Goal: Task Accomplishment & Management: Use online tool/utility

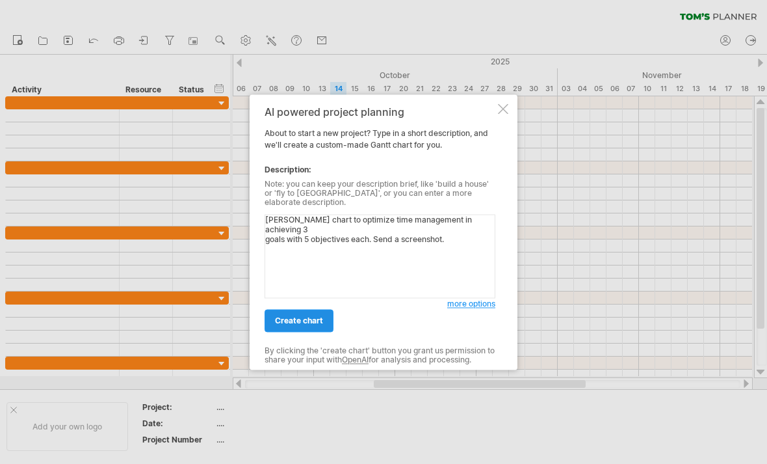
type textarea "[PERSON_NAME] chart to optimize time management in achieving 3 goals with 5 obj…"
click at [295, 315] on span "create chart" at bounding box center [299, 320] width 48 height 10
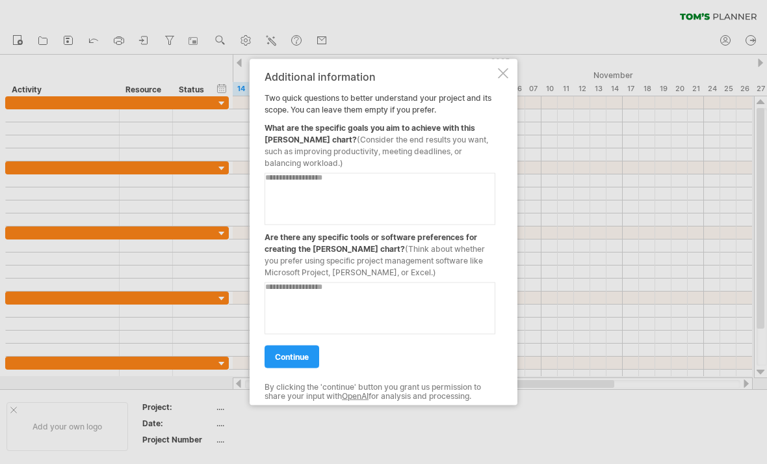
click at [287, 186] on textarea at bounding box center [380, 198] width 231 height 52
type textarea "**********"
click at [305, 292] on textarea at bounding box center [380, 308] width 231 height 52
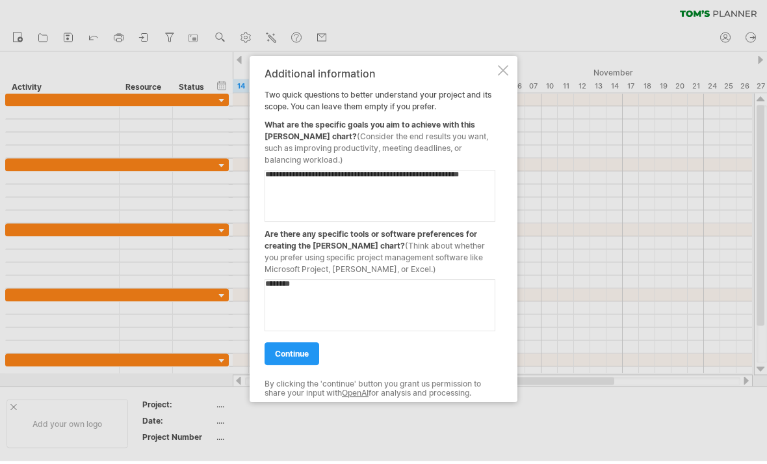
type textarea "*********"
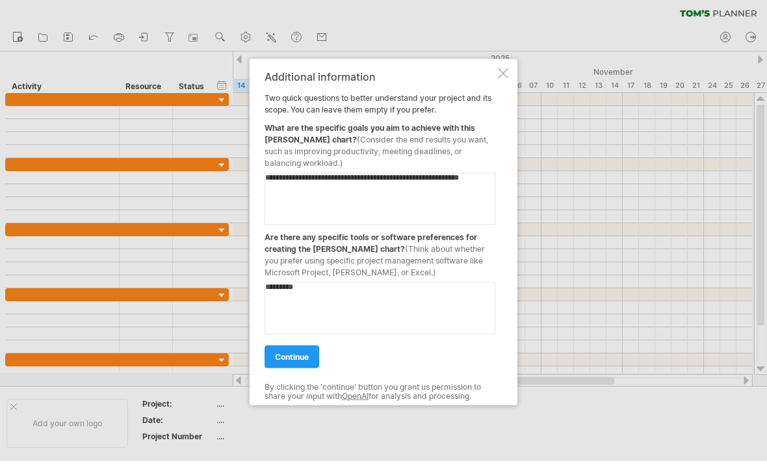
scroll to position [3, 0]
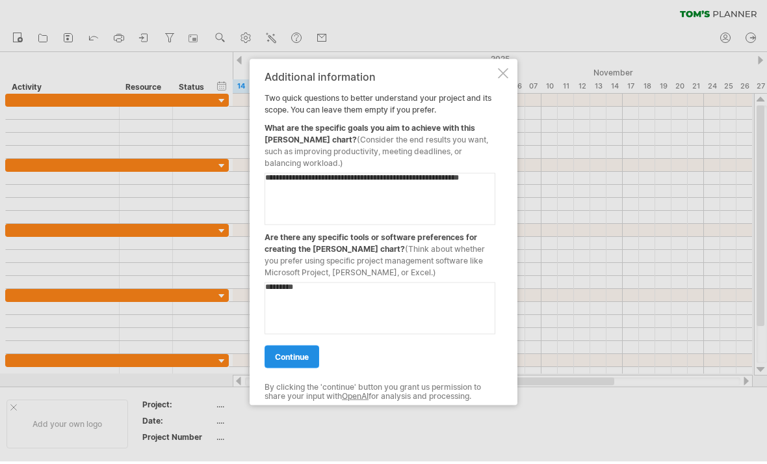
click at [287, 367] on link "continue" at bounding box center [292, 356] width 55 height 23
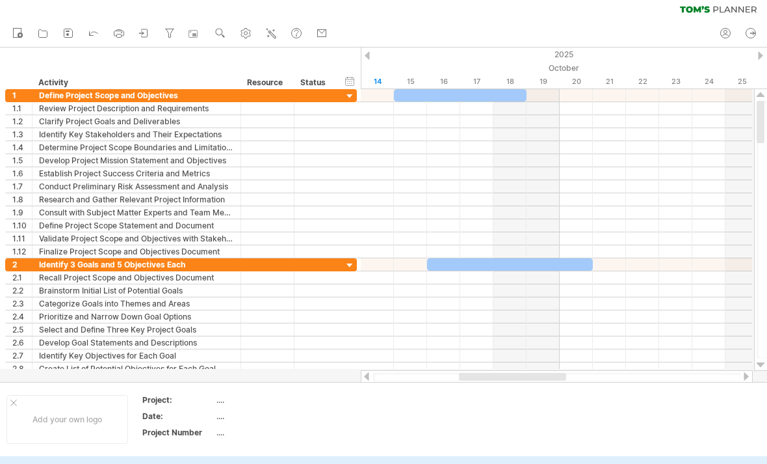
scroll to position [0, 0]
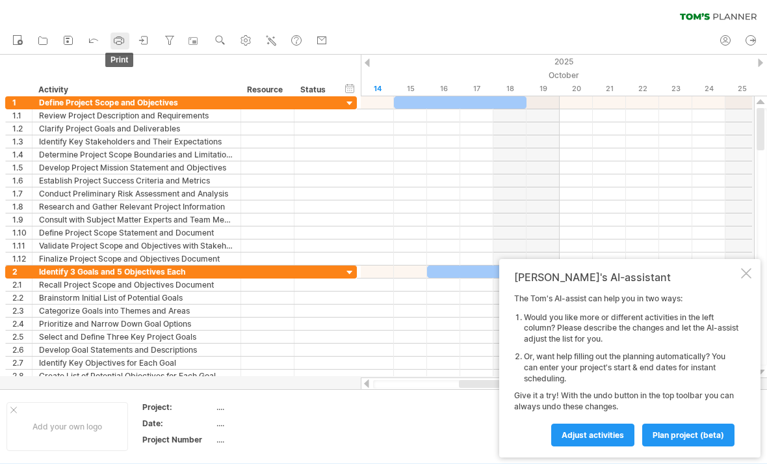
click at [111, 35] on link "print" at bounding box center [120, 41] width 19 height 17
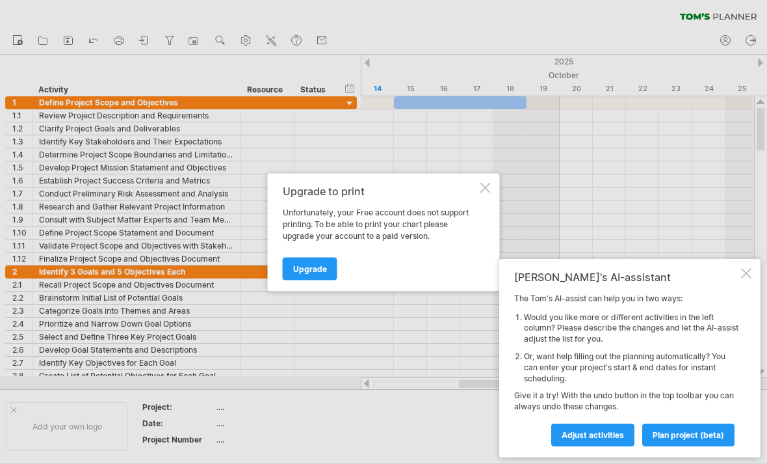
click at [98, 38] on div at bounding box center [383, 232] width 767 height 464
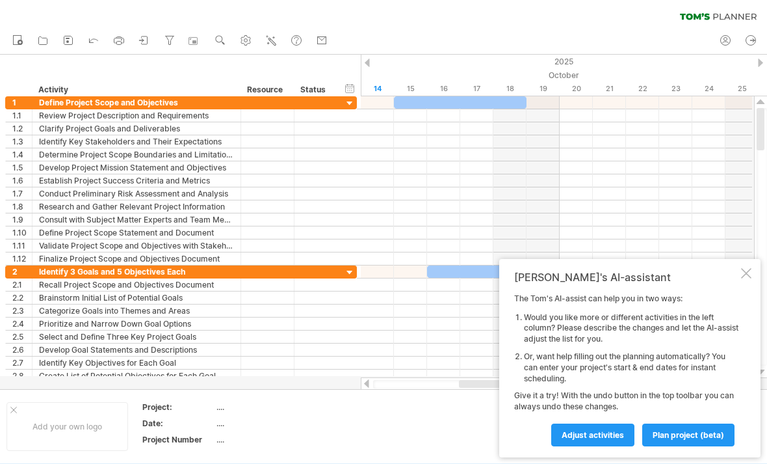
click at [97, 38] on icon at bounding box center [93, 39] width 13 height 13
click at [96, 39] on icon at bounding box center [94, 41] width 8 height 4
click at [95, 42] on icon at bounding box center [93, 39] width 13 height 13
click at [94, 38] on icon at bounding box center [93, 39] width 13 height 13
click at [23, 40] on icon at bounding box center [17, 39] width 13 height 13
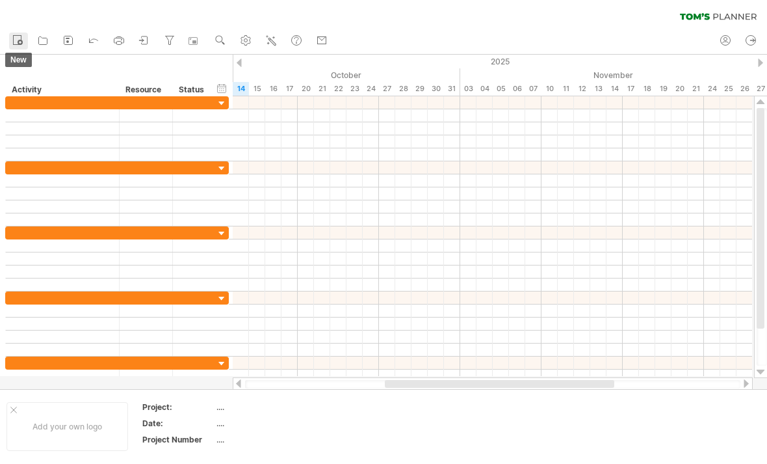
click at [20, 44] on icon at bounding box center [20, 42] width 3 height 3
click at [72, 39] on icon at bounding box center [68, 40] width 13 height 13
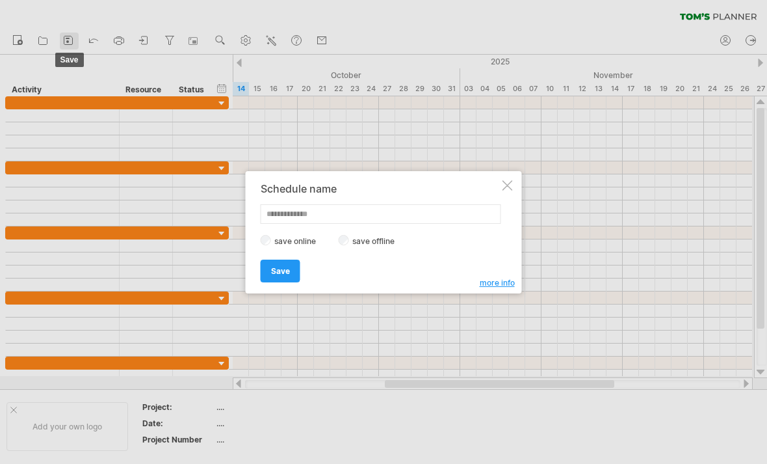
scroll to position [7, 0]
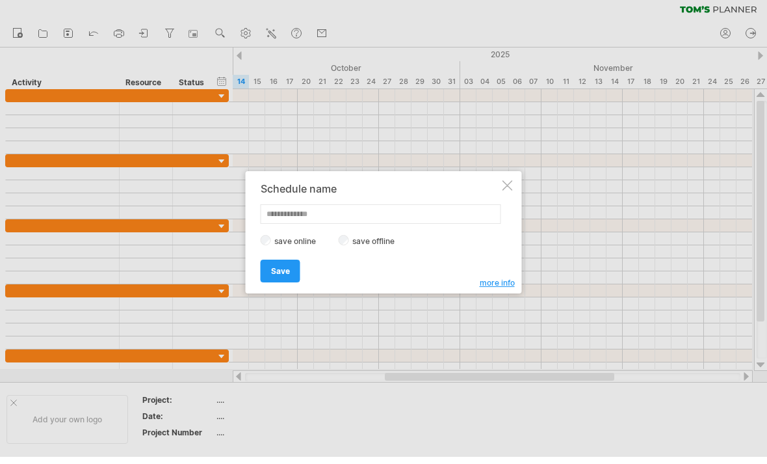
click at [509, 189] on div at bounding box center [508, 185] width 10 height 10
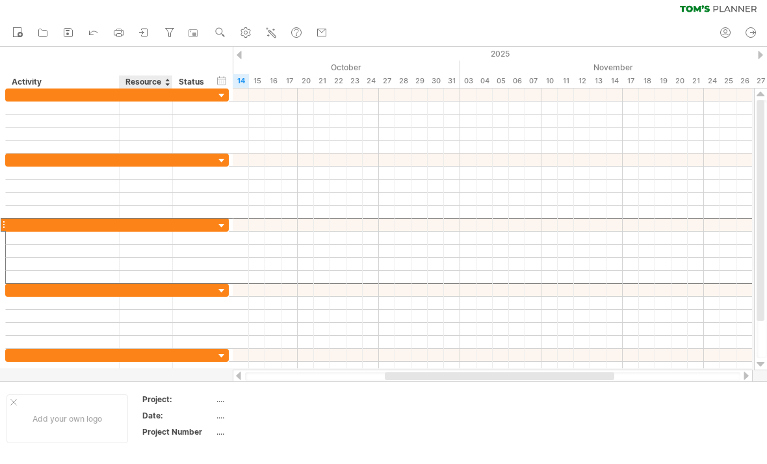
click at [161, 223] on input "text" at bounding box center [146, 224] width 40 height 12
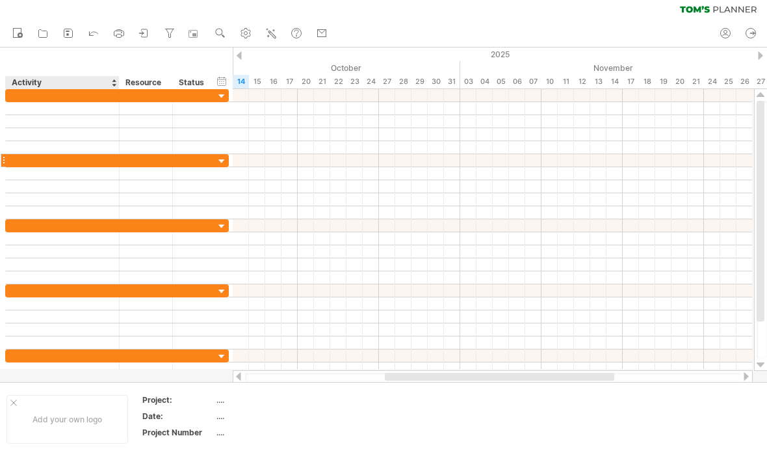
click at [116, 163] on div at bounding box center [117, 160] width 7 height 13
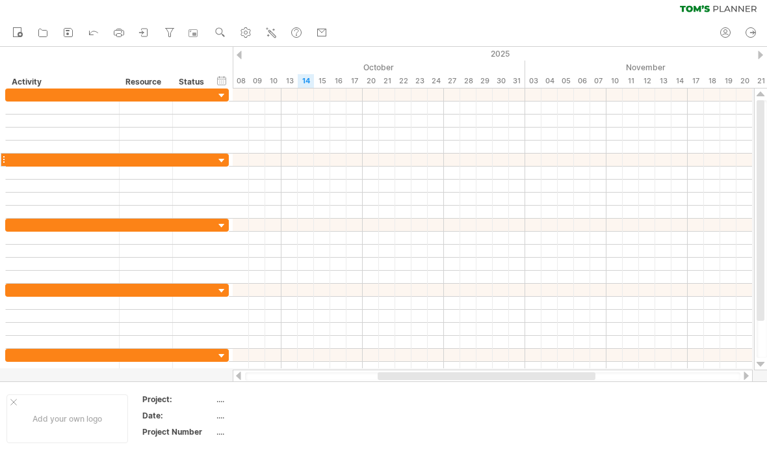
scroll to position [0, 0]
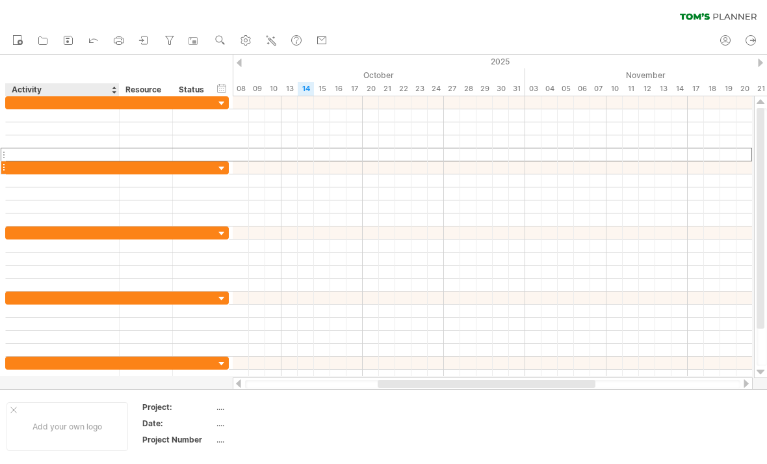
click at [108, 164] on div at bounding box center [62, 167] width 100 height 12
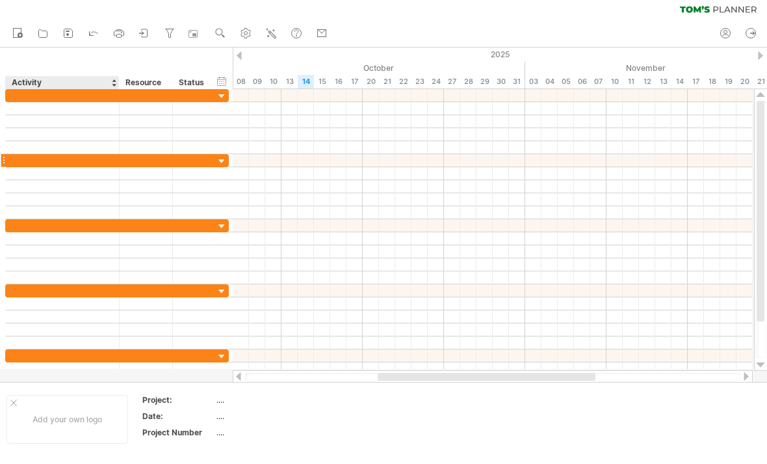
click at [110, 159] on div at bounding box center [62, 160] width 100 height 12
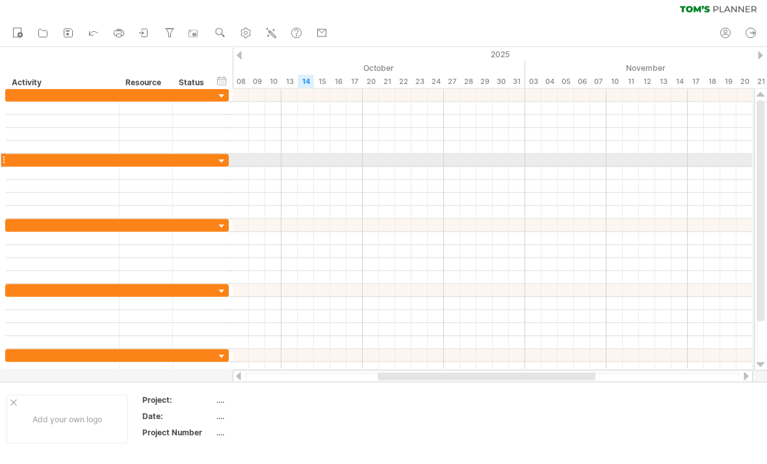
scroll to position [8, 0]
click at [305, 164] on div at bounding box center [492, 159] width 519 height 13
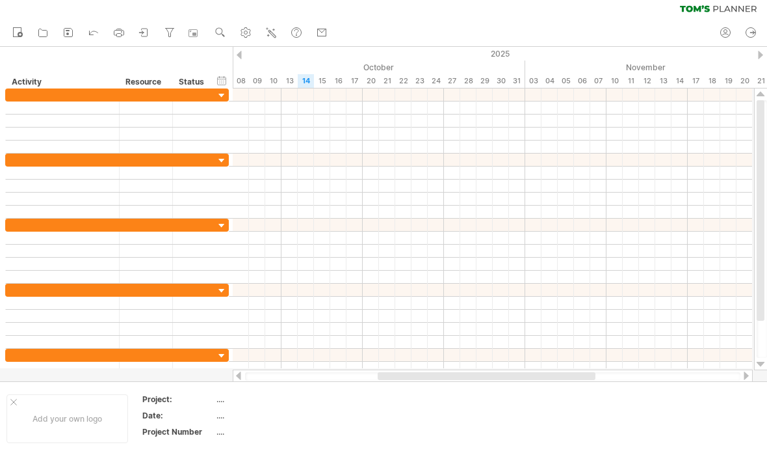
click at [304, 166] on div at bounding box center [492, 159] width 519 height 13
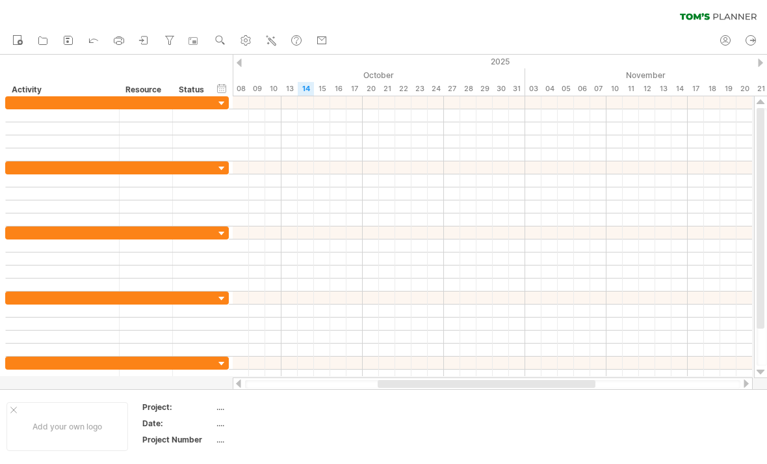
click at [315, 167] on div at bounding box center [492, 167] width 519 height 13
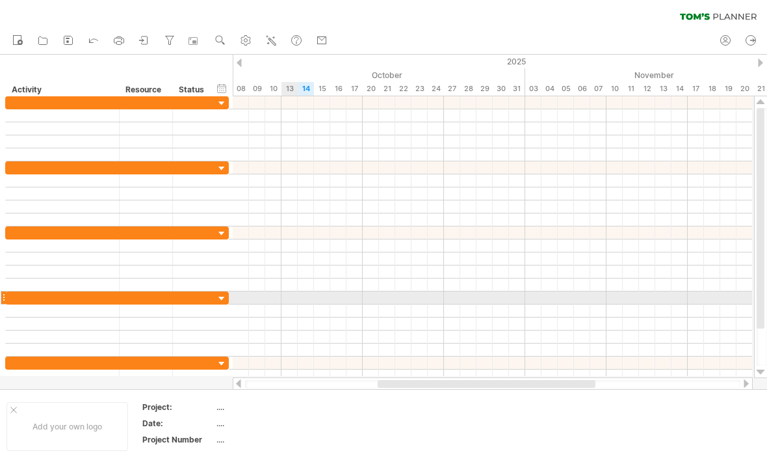
click at [262, 307] on div at bounding box center [492, 310] width 519 height 13
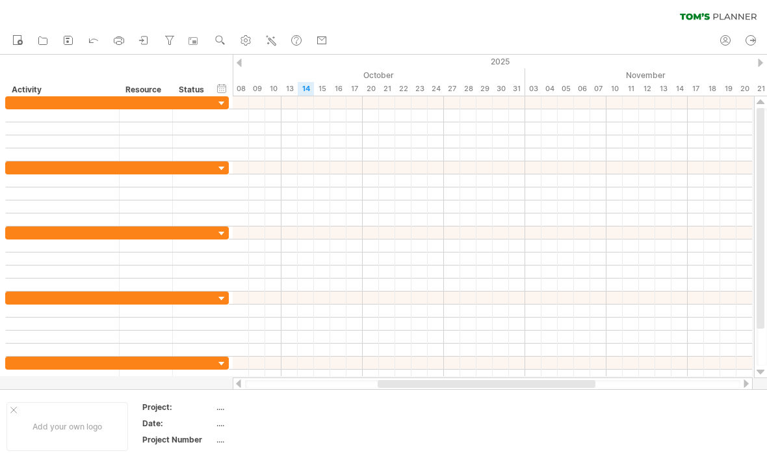
click at [300, 231] on div at bounding box center [492, 232] width 519 height 13
click at [269, 220] on div at bounding box center [492, 219] width 519 height 13
click at [258, 215] on div at bounding box center [492, 219] width 519 height 13
click at [258, 213] on div at bounding box center [492, 206] width 519 height 13
type input "*"
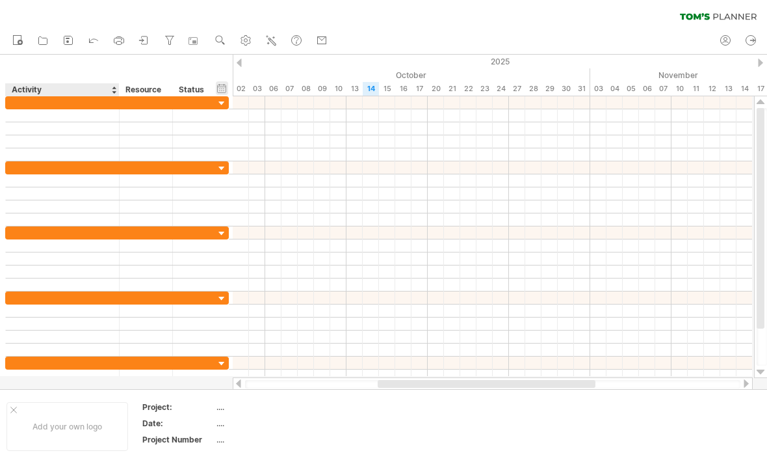
click at [225, 94] on div "hide start/end/duration show start/end/duration" at bounding box center [222, 88] width 12 height 14
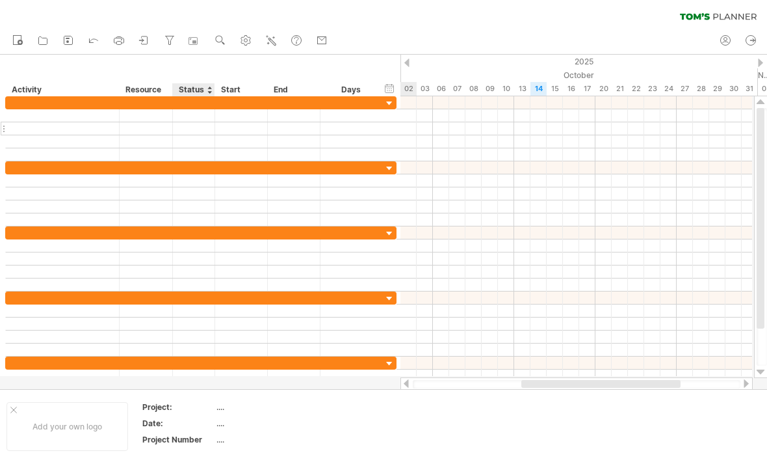
click at [208, 129] on div at bounding box center [194, 128] width 42 height 12
click at [48, 133] on input "text" at bounding box center [62, 128] width 100 height 12
click at [47, 135] on div at bounding box center [62, 141] width 100 height 12
click at [44, 131] on input "text" at bounding box center [62, 128] width 100 height 12
type input "**********"
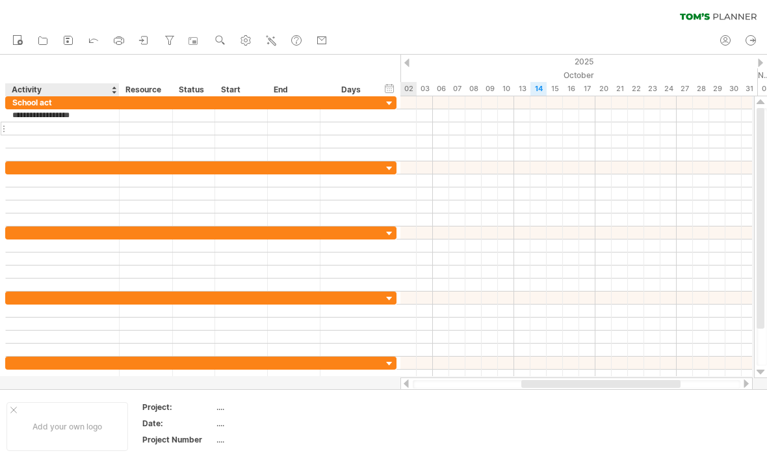
type input "**********"
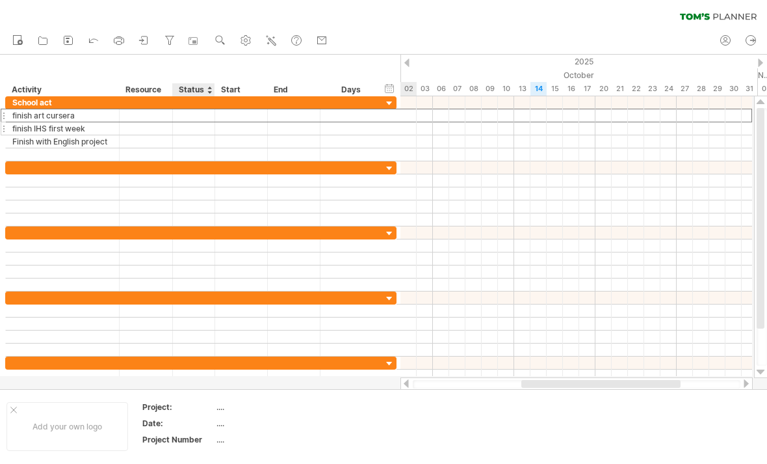
click at [196, 111] on input "text" at bounding box center [193, 115] width 29 height 12
click at [194, 116] on input "text" at bounding box center [193, 115] width 29 height 12
type input "*****"
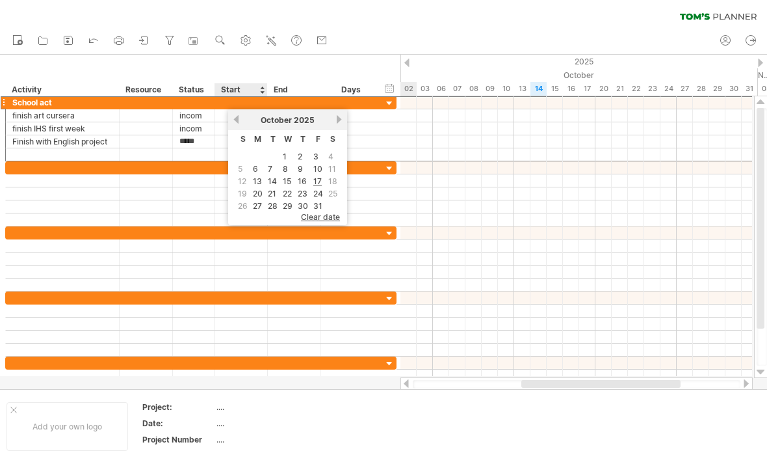
click at [239, 116] on link "previous" at bounding box center [236, 119] width 10 height 10
click at [343, 118] on link "next" at bounding box center [339, 119] width 10 height 10
click at [315, 155] on link "3" at bounding box center [316, 156] width 8 height 12
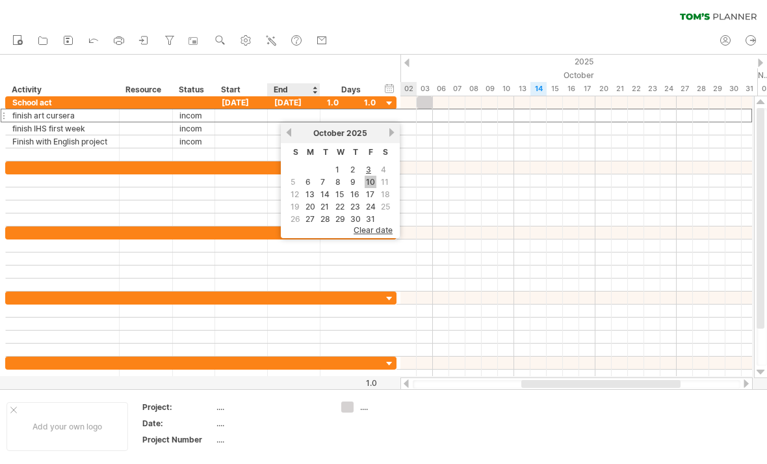
click at [371, 181] on link "10" at bounding box center [371, 182] width 12 height 12
click at [370, 189] on link "17" at bounding box center [370, 194] width 11 height 12
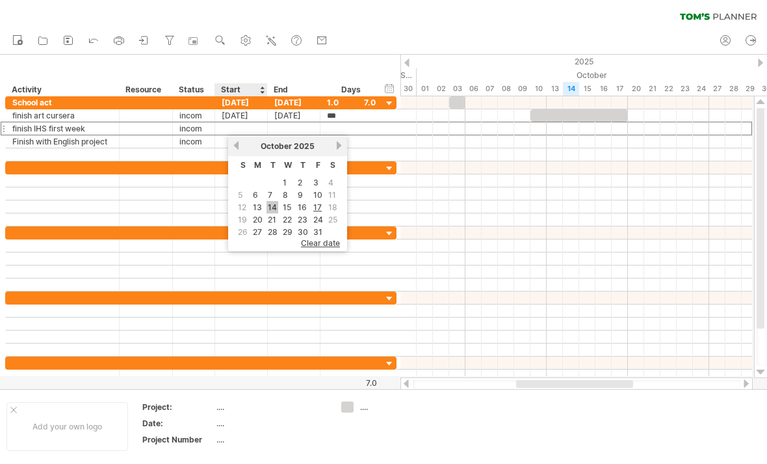
click at [277, 203] on link "14" at bounding box center [273, 207] width 12 height 12
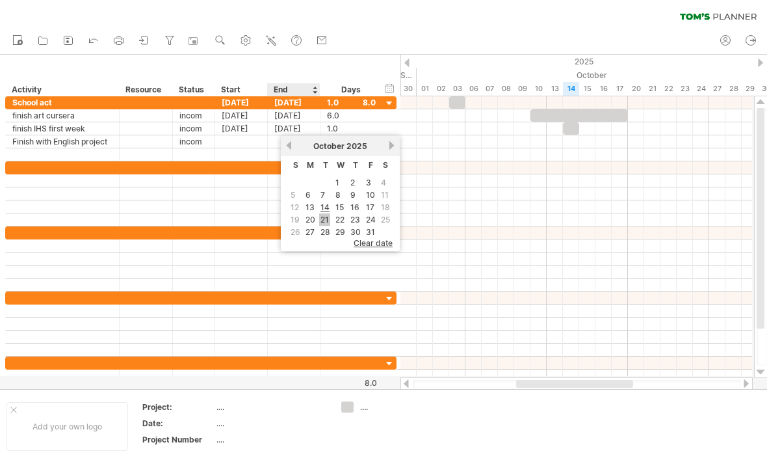
click at [327, 218] on link "21" at bounding box center [324, 219] width 11 height 12
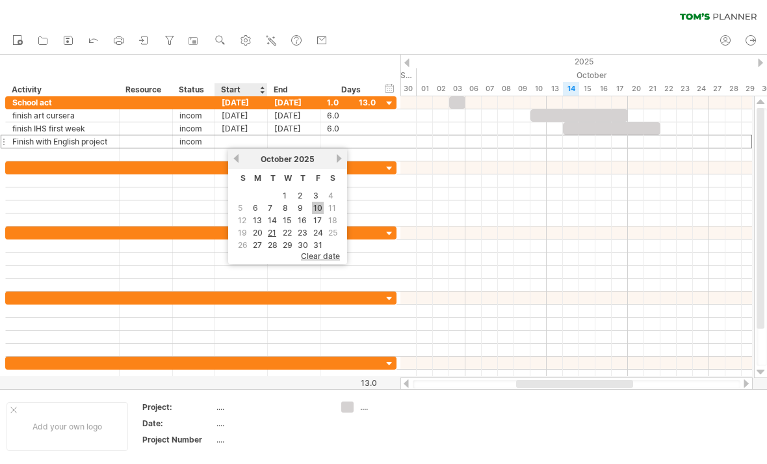
click at [321, 204] on link "10" at bounding box center [318, 208] width 12 height 12
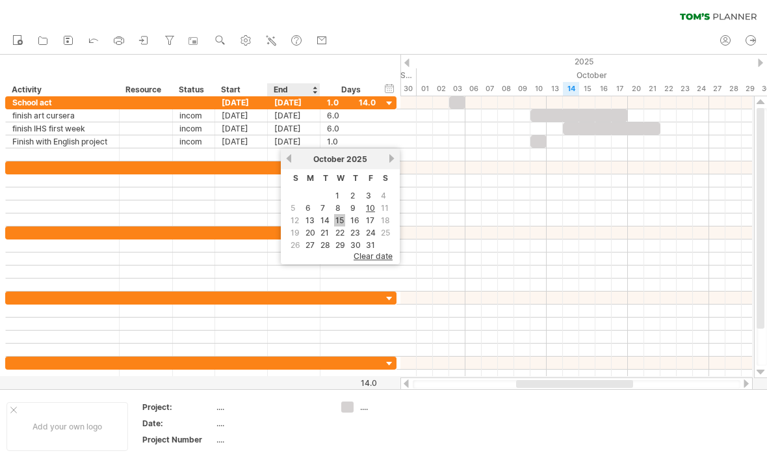
click at [342, 215] on link "15" at bounding box center [339, 220] width 11 height 12
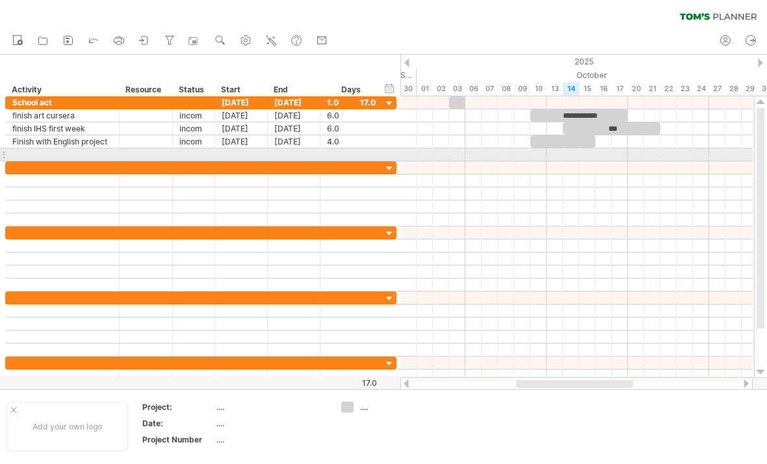
click at [557, 145] on div at bounding box center [563, 141] width 65 height 12
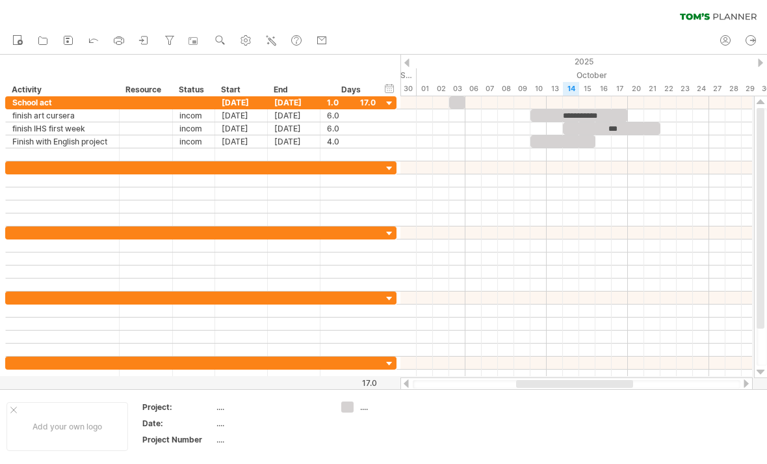
click at [561, 150] on div at bounding box center [576, 154] width 352 height 13
click at [642, 223] on div at bounding box center [576, 219] width 352 height 13
click at [83, 181] on input "text" at bounding box center [62, 180] width 100 height 12
click at [72, 166] on input "text" at bounding box center [62, 167] width 100 height 12
type input "**********"
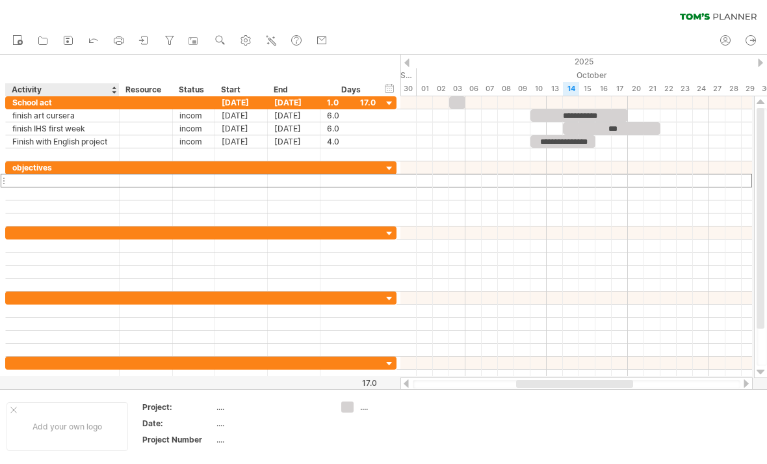
click at [62, 181] on input "text" at bounding box center [62, 180] width 100 height 12
type input "**********"
click at [60, 194] on input "text" at bounding box center [62, 193] width 100 height 12
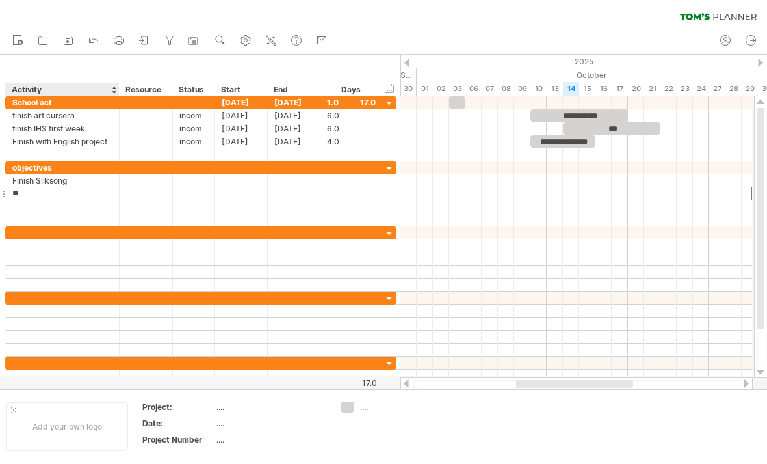
type input "*"
type input "**********"
click at [72, 205] on input "text" at bounding box center [62, 206] width 100 height 12
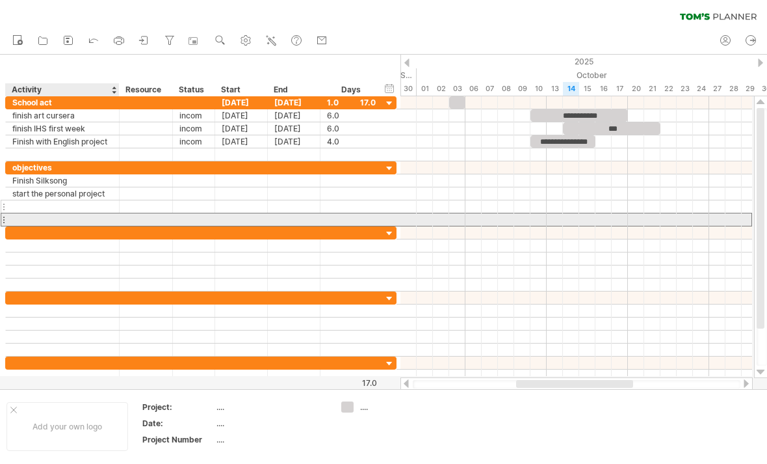
click at [65, 216] on div at bounding box center [62, 219] width 100 height 12
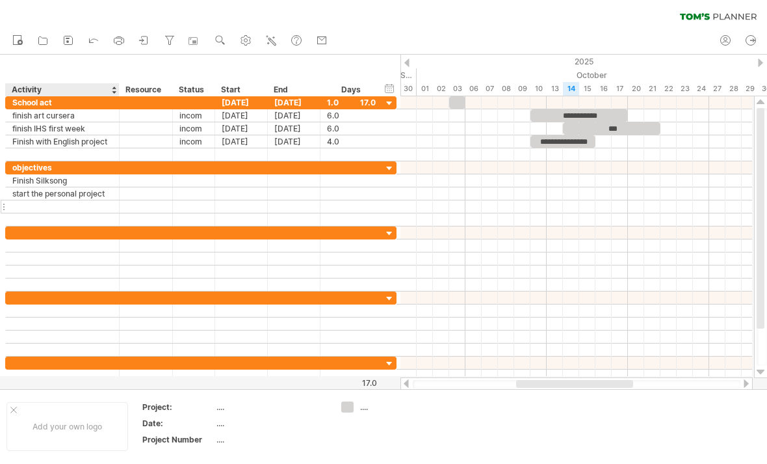
click at [76, 211] on input "text" at bounding box center [62, 206] width 100 height 12
click at [54, 207] on input "text" at bounding box center [62, 206] width 100 height 12
click at [39, 207] on input "text" at bounding box center [62, 206] width 100 height 12
click at [39, 206] on div at bounding box center [62, 206] width 100 height 12
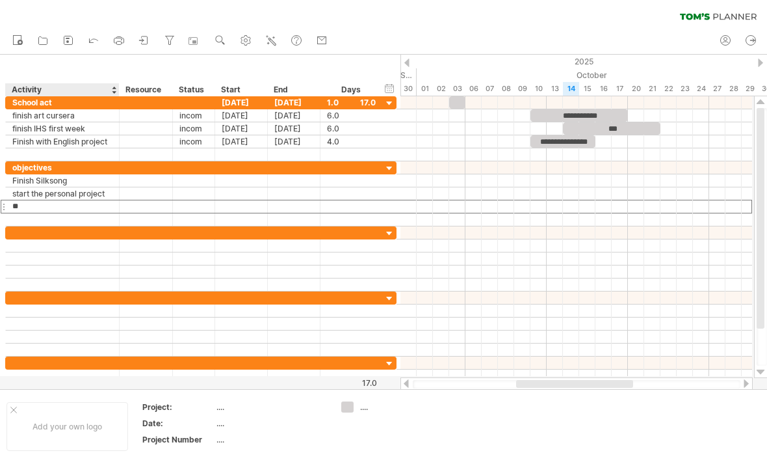
type input "*"
type input "**********"
click at [68, 223] on input "text" at bounding box center [62, 219] width 100 height 12
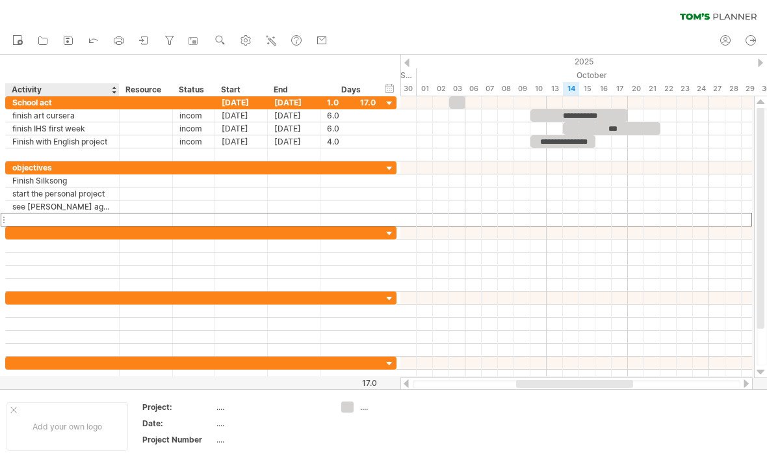
click at [53, 220] on input "text" at bounding box center [62, 219] width 100 height 12
click at [53, 219] on input "text" at bounding box center [62, 219] width 100 height 12
type input "****"
